Goal: Information Seeking & Learning: Learn about a topic

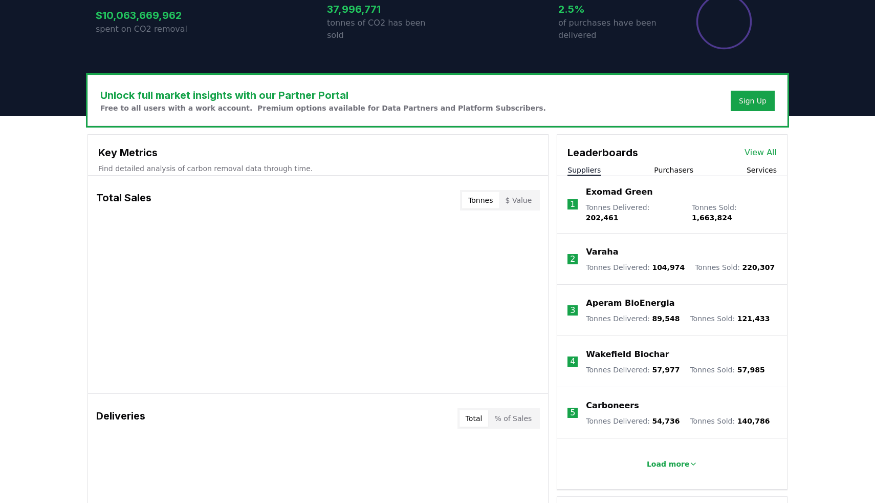
scroll to position [260, 0]
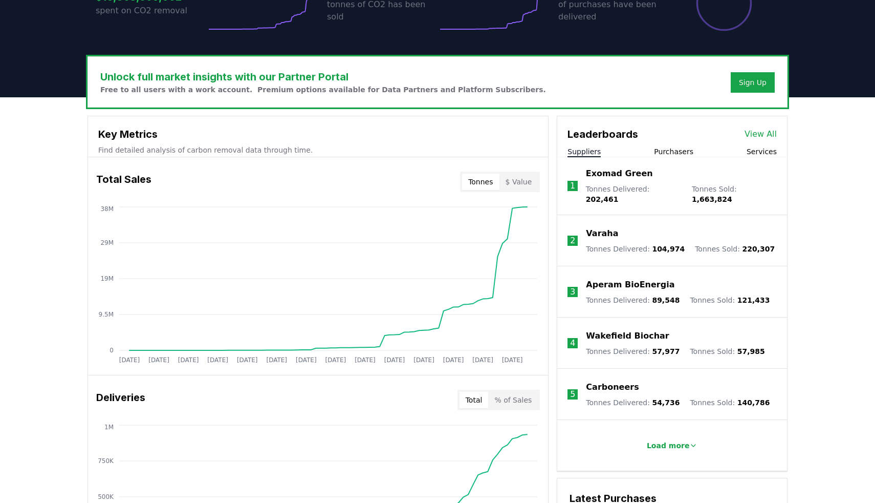
click at [765, 133] on link "View All" at bounding box center [761, 134] width 32 height 12
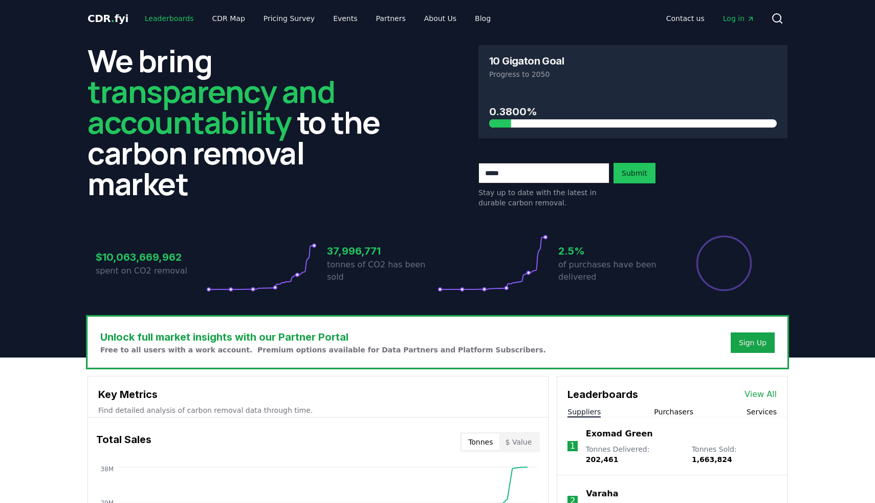
click at [156, 20] on link "Leaderboards" at bounding box center [170, 18] width 66 height 18
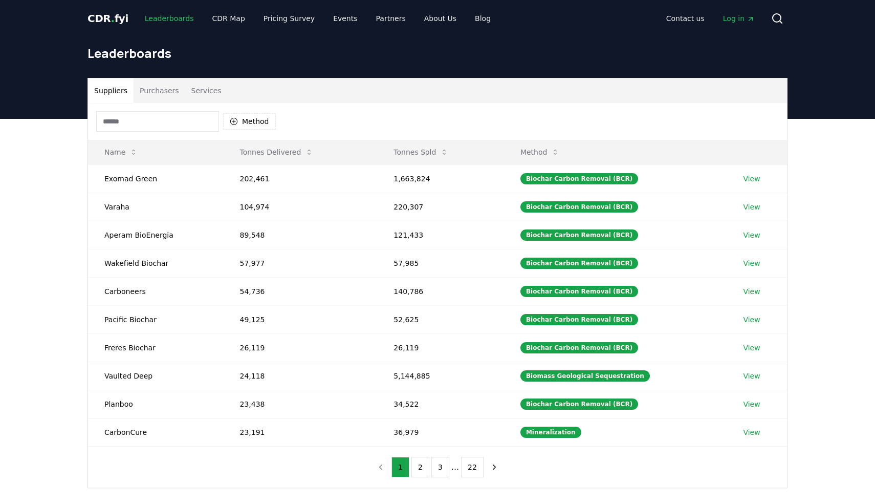
click at [156, 20] on link "Leaderboards" at bounding box center [170, 18] width 66 height 18
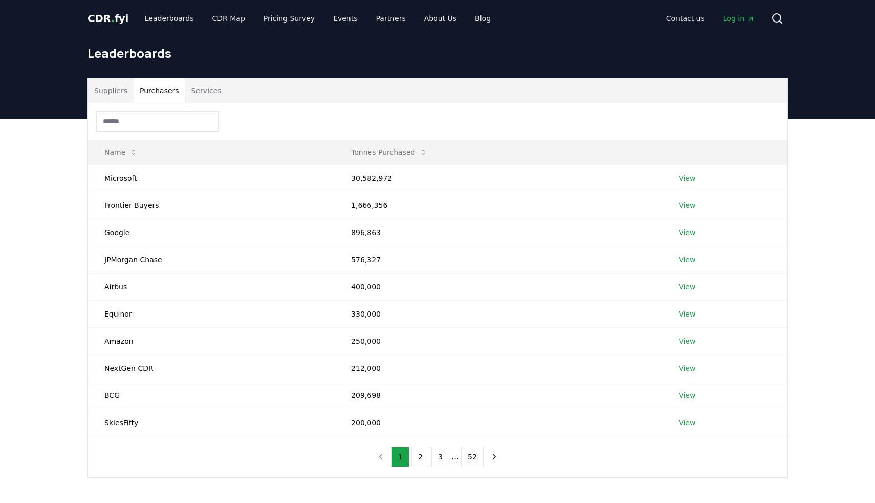
click at [151, 92] on button "Purchasers" at bounding box center [160, 90] width 52 height 25
click at [114, 87] on button "Suppliers" at bounding box center [111, 90] width 46 height 25
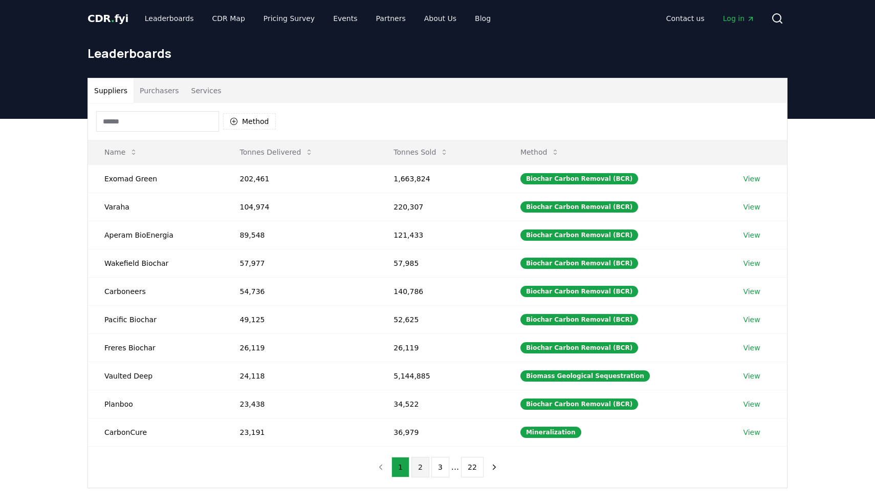
click at [418, 461] on button "2" at bounding box center [421, 467] width 18 height 20
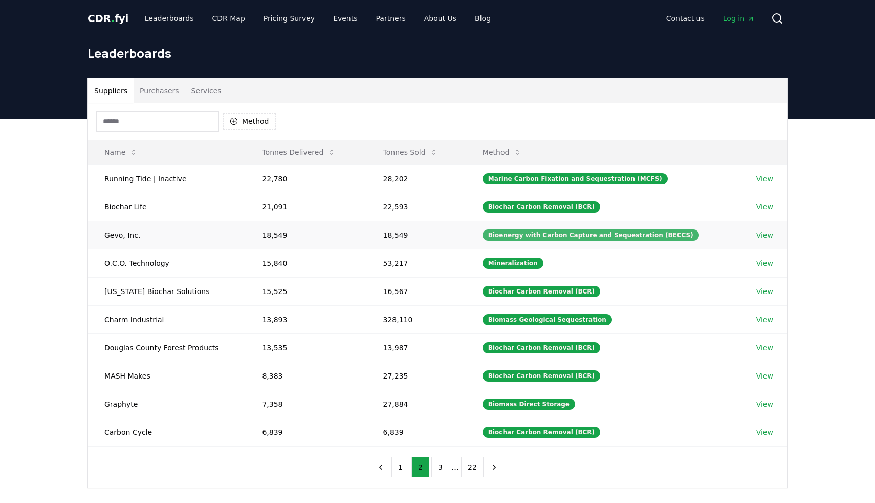
click at [665, 238] on div "Bioenergy with Carbon Capture and Sequestration (BECCS)" at bounding box center [591, 234] width 217 height 11
click at [161, 84] on button "Purchasers" at bounding box center [160, 90] width 52 height 25
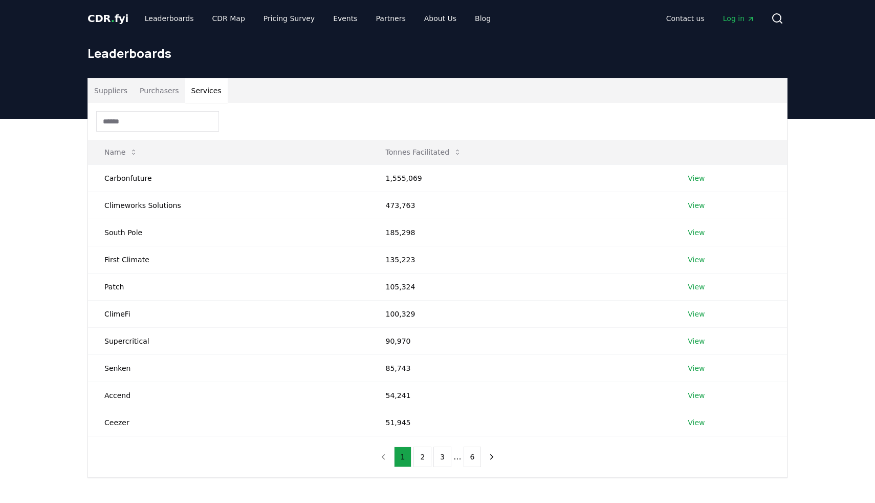
click at [210, 88] on button "Services" at bounding box center [206, 90] width 42 height 25
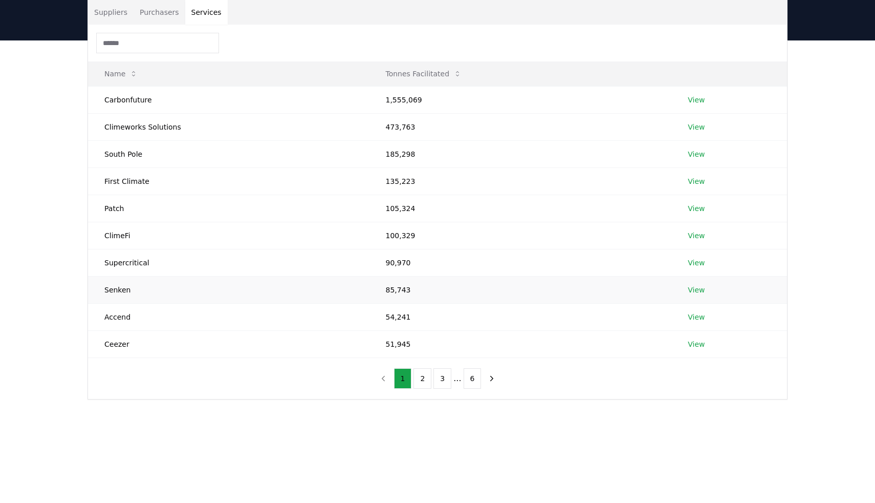
scroll to position [81, 0]
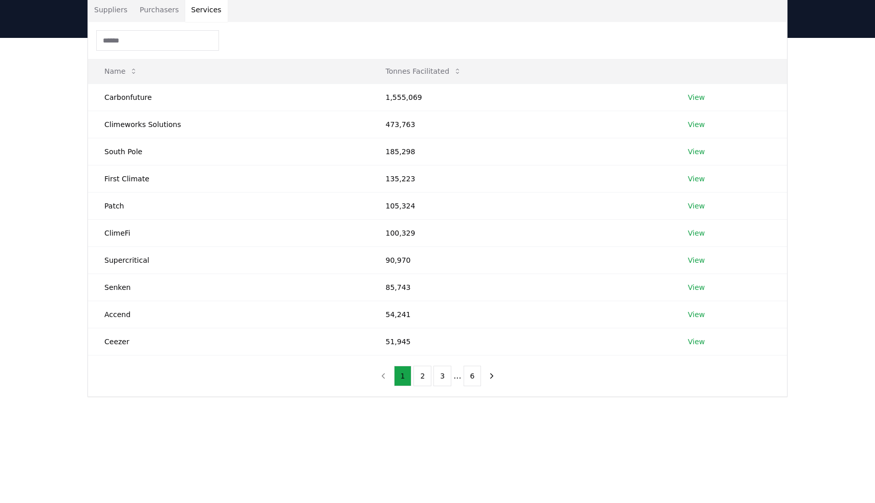
click at [120, 12] on button "Suppliers" at bounding box center [111, 9] width 46 height 25
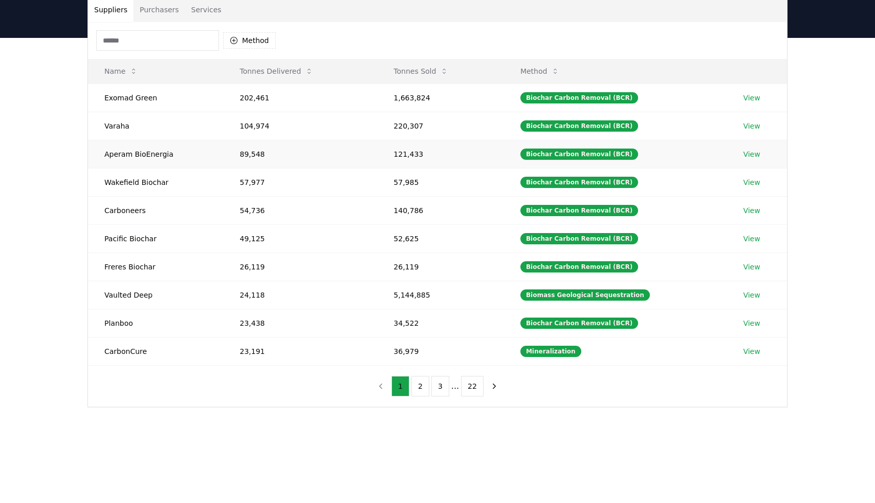
scroll to position [0, 0]
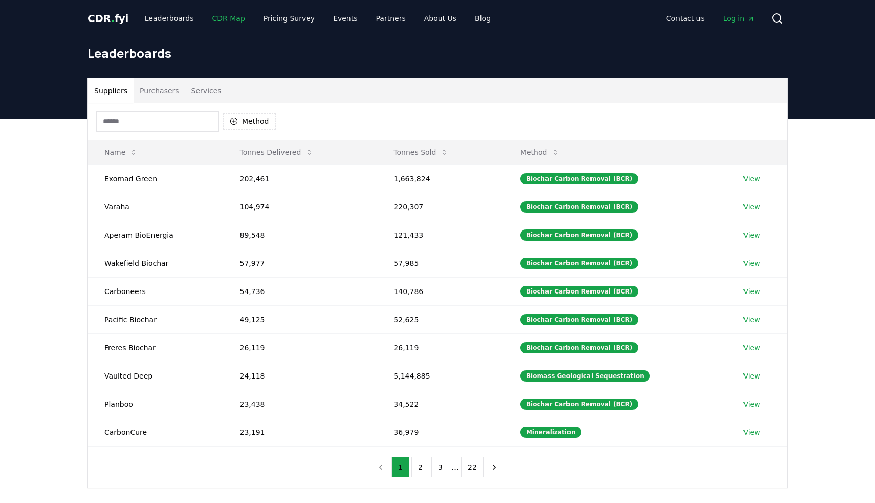
click at [231, 20] on link "CDR Map" at bounding box center [228, 18] width 49 height 18
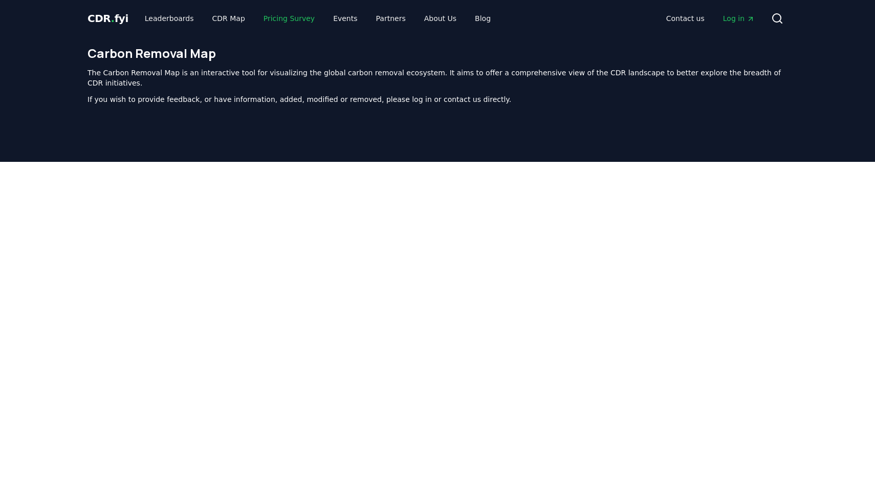
click at [281, 19] on link "Pricing Survey" at bounding box center [289, 18] width 68 height 18
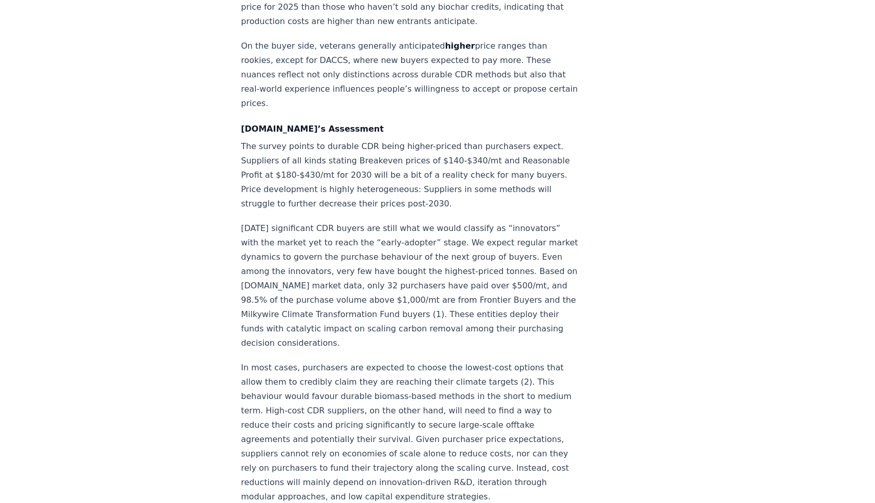
scroll to position [1458, 0]
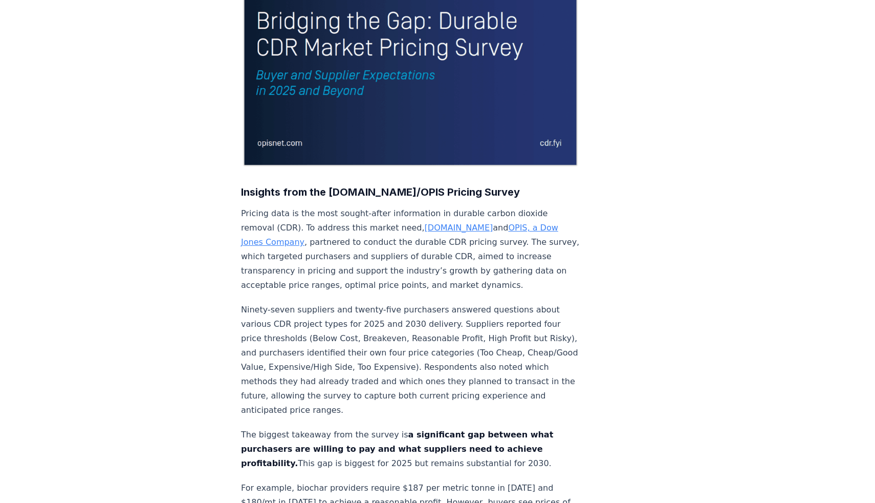
scroll to position [0, 0]
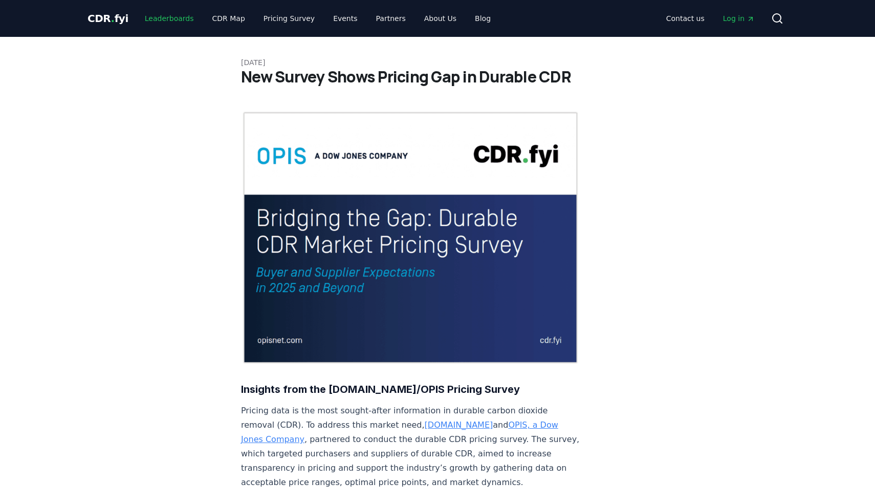
click at [170, 17] on link "Leaderboards" at bounding box center [170, 18] width 66 height 18
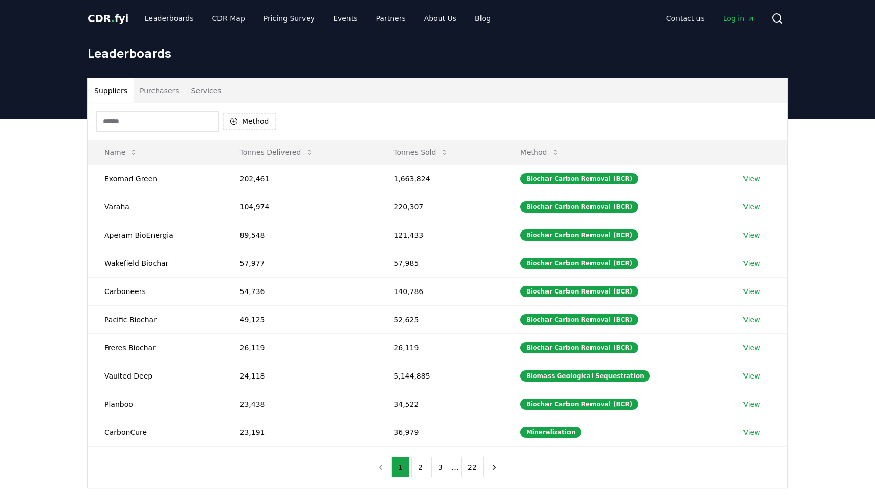
click at [111, 15] on span "CDR . fyi" at bounding box center [108, 18] width 41 height 12
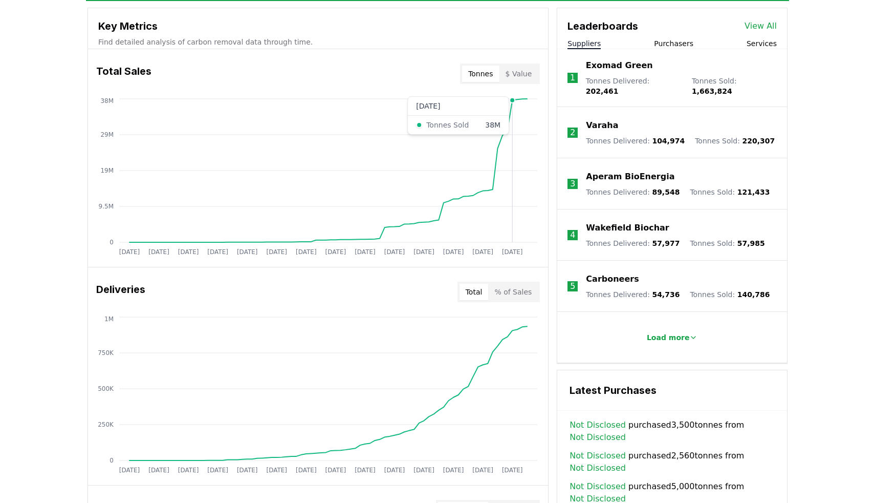
scroll to position [361, 0]
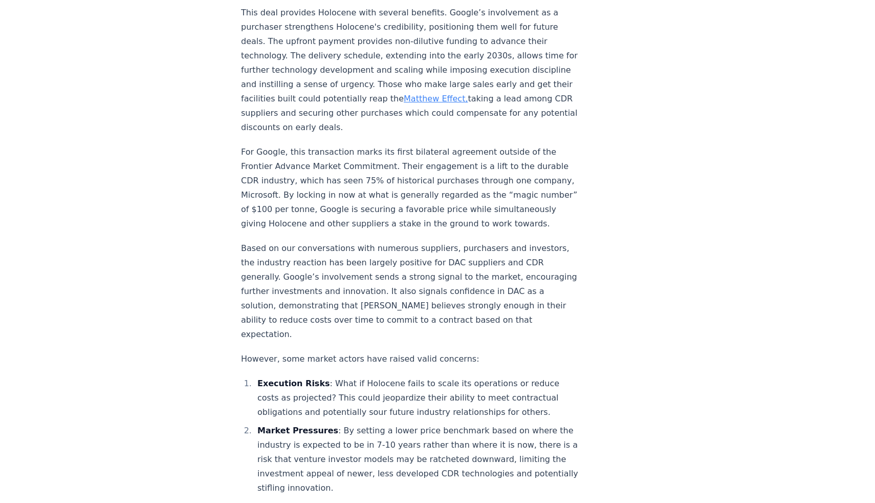
scroll to position [1200, 0]
